Goal: Navigation & Orientation: Find specific page/section

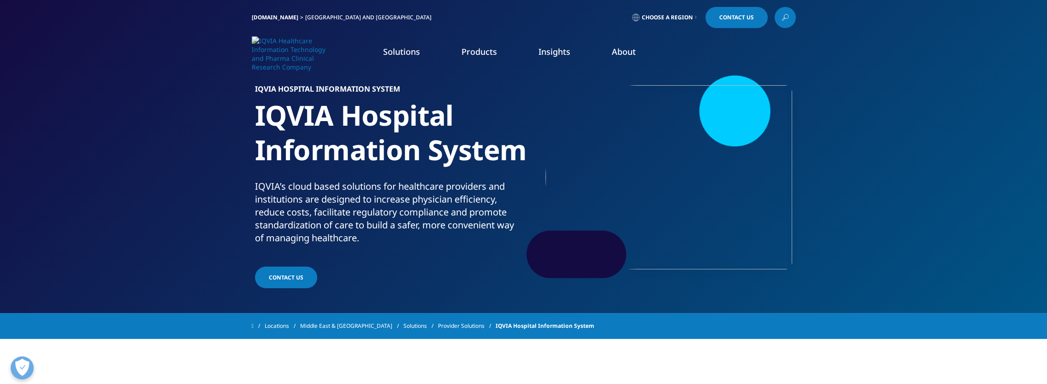
click at [313, 149] on link "LEARN MORE" at bounding box center [417, 148] width 252 height 8
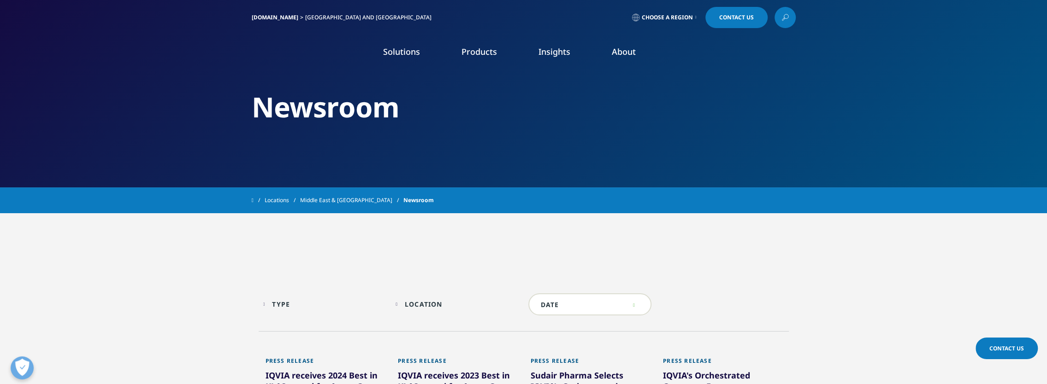
click at [402, 54] on link "Solutions" at bounding box center [401, 51] width 37 height 11
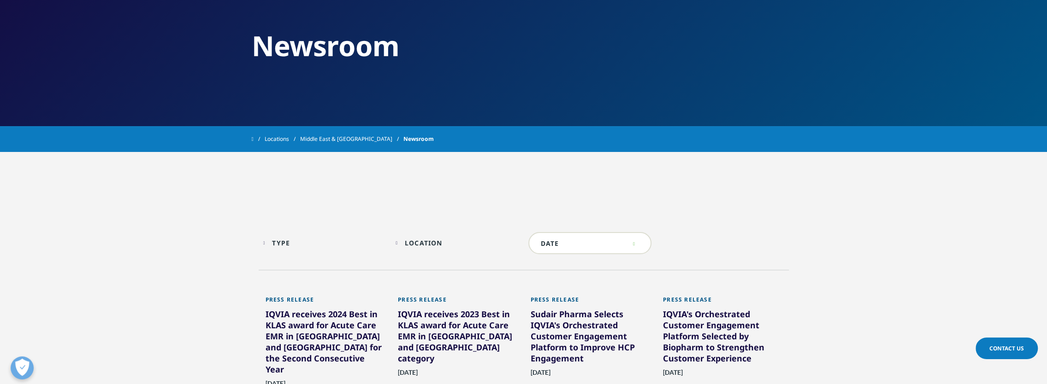
scroll to position [123, 0]
